Goal: Task Accomplishment & Management: Manage account settings

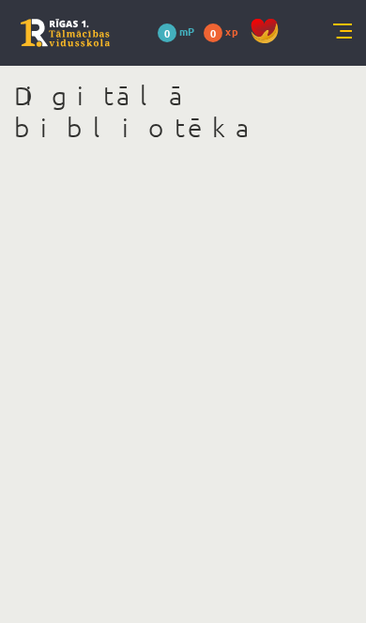
click at [334, 32] on link at bounding box center [343, 32] width 19 height 19
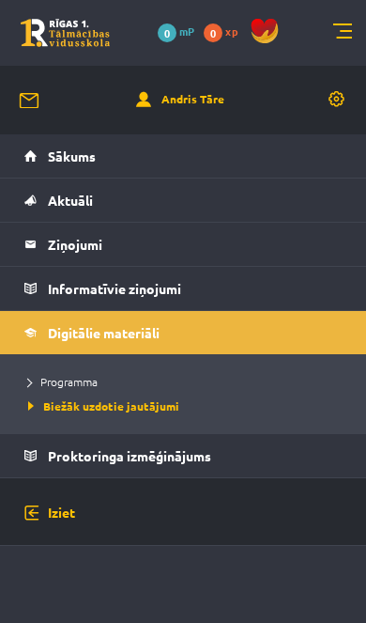
click at [174, 107] on link "Andris Tāre" at bounding box center [180, 100] width 88 height 20
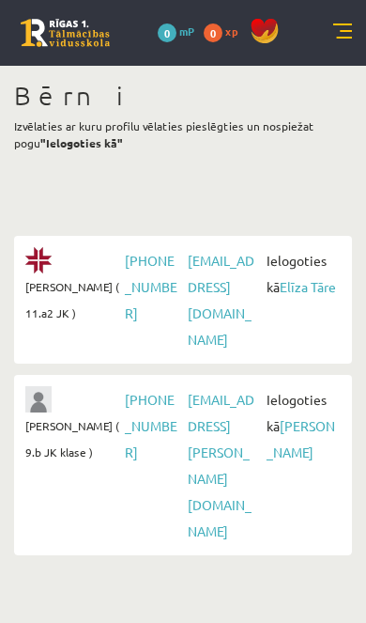
click at [301, 291] on link "Elīza Tāre" at bounding box center [308, 286] width 56 height 17
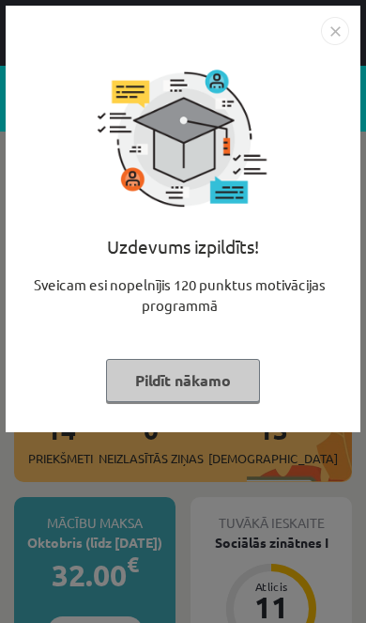
click at [196, 382] on button "Pildīt nākamo" at bounding box center [183, 380] width 154 height 43
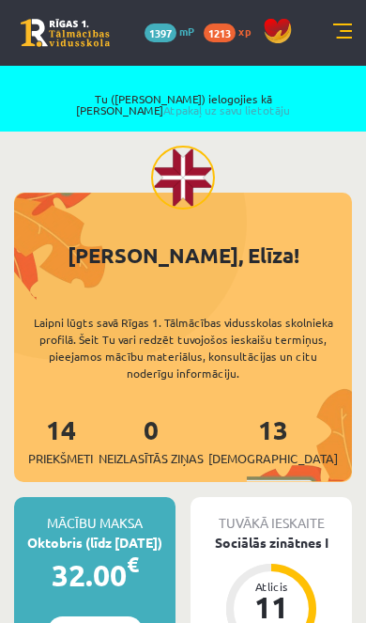
click at [339, 39] on link at bounding box center [343, 32] width 19 height 19
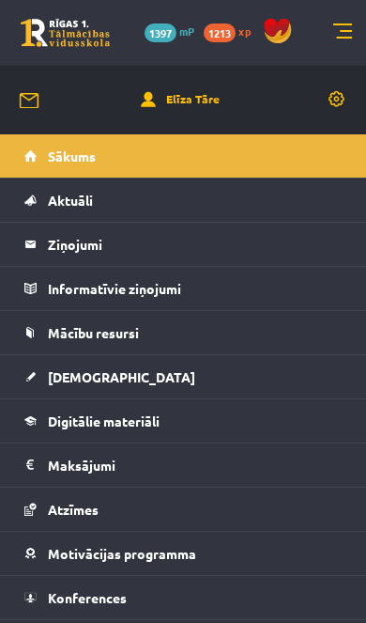
click at [133, 331] on span "Mācību resursi" at bounding box center [93, 332] width 91 height 17
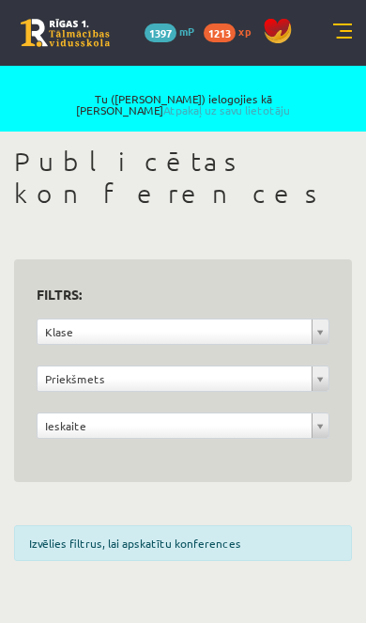
click at [349, 28] on link at bounding box center [343, 32] width 19 height 19
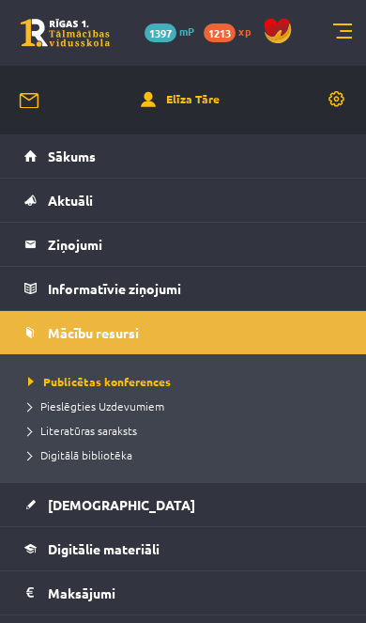
click at [117, 453] on span "Digitālā bibliotēka" at bounding box center [80, 454] width 104 height 15
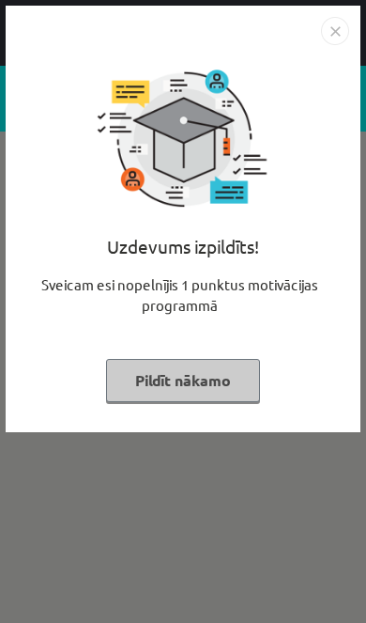
click at [213, 393] on button "Pildīt nākamo" at bounding box center [183, 380] width 154 height 43
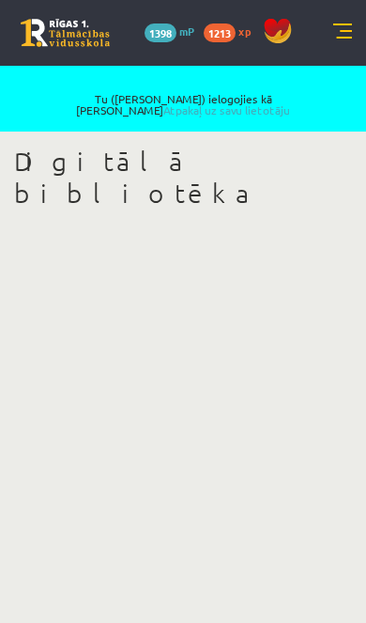
click at [278, 102] on link "Atpakaļ uz savu lietotāju" at bounding box center [226, 109] width 127 height 15
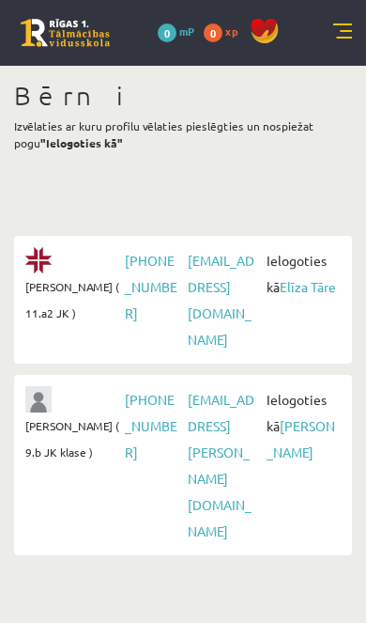
click at [303, 417] on link "[PERSON_NAME]" at bounding box center [301, 438] width 69 height 43
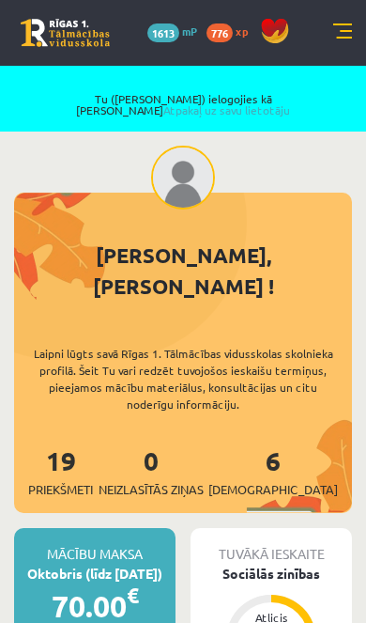
click at [343, 31] on link at bounding box center [343, 32] width 19 height 19
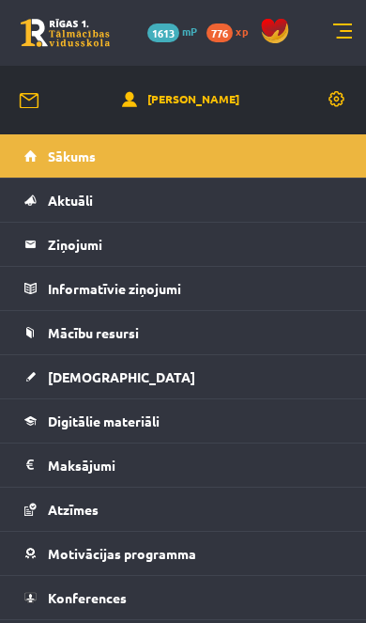
click at [129, 334] on span "Mācību resursi" at bounding box center [93, 332] width 91 height 17
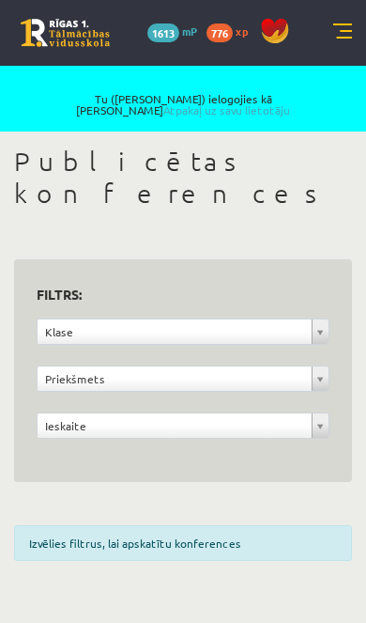
click at [338, 35] on link at bounding box center [343, 32] width 19 height 19
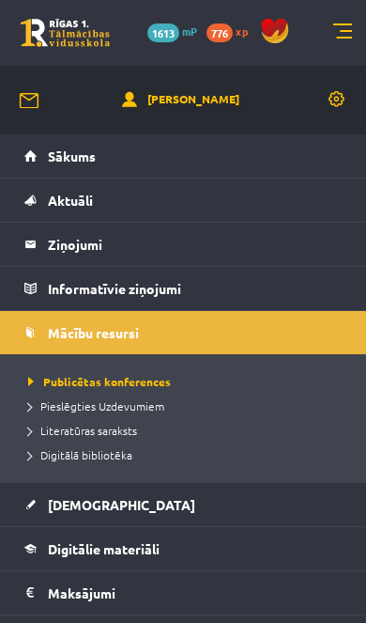
click at [115, 458] on span "Digitālā bibliotēka" at bounding box center [80, 454] width 104 height 15
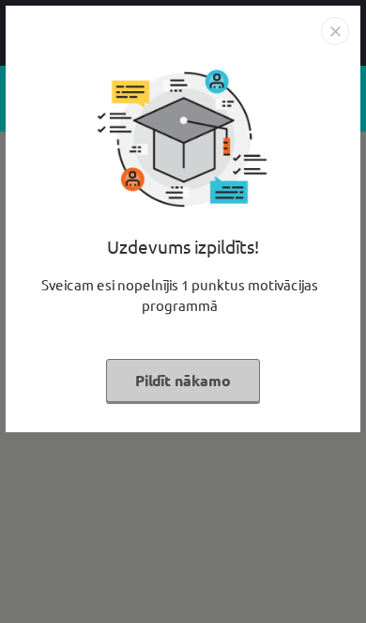
click at [219, 392] on button "Pildīt nākamo" at bounding box center [183, 380] width 154 height 43
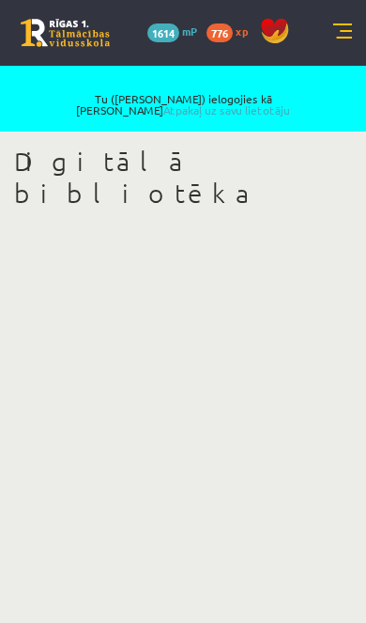
click at [286, 102] on link "Atpakaļ uz savu lietotāju" at bounding box center [226, 109] width 127 height 15
